Goal: Information Seeking & Learning: Learn about a topic

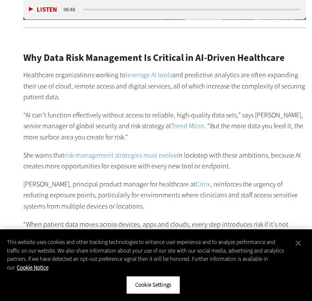
scroll to position [745, 0]
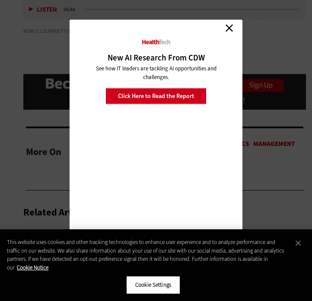
scroll to position [1786, 0]
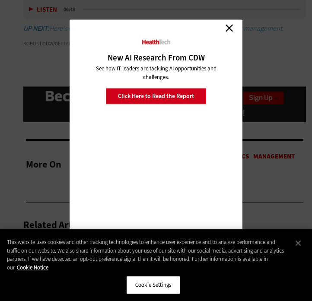
click at [229, 29] on link "Close" at bounding box center [229, 28] width 13 height 13
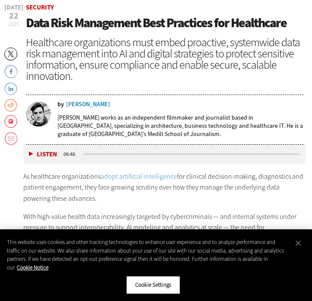
scroll to position [368, 0]
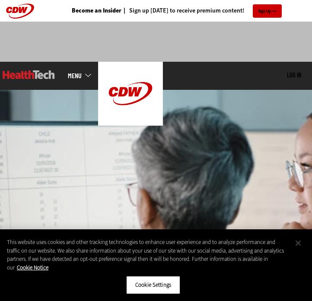
click at [298, 240] on button "Close" at bounding box center [298, 243] width 19 height 19
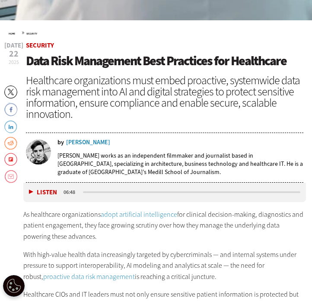
scroll to position [333, 0]
